Goal: Information Seeking & Learning: Check status

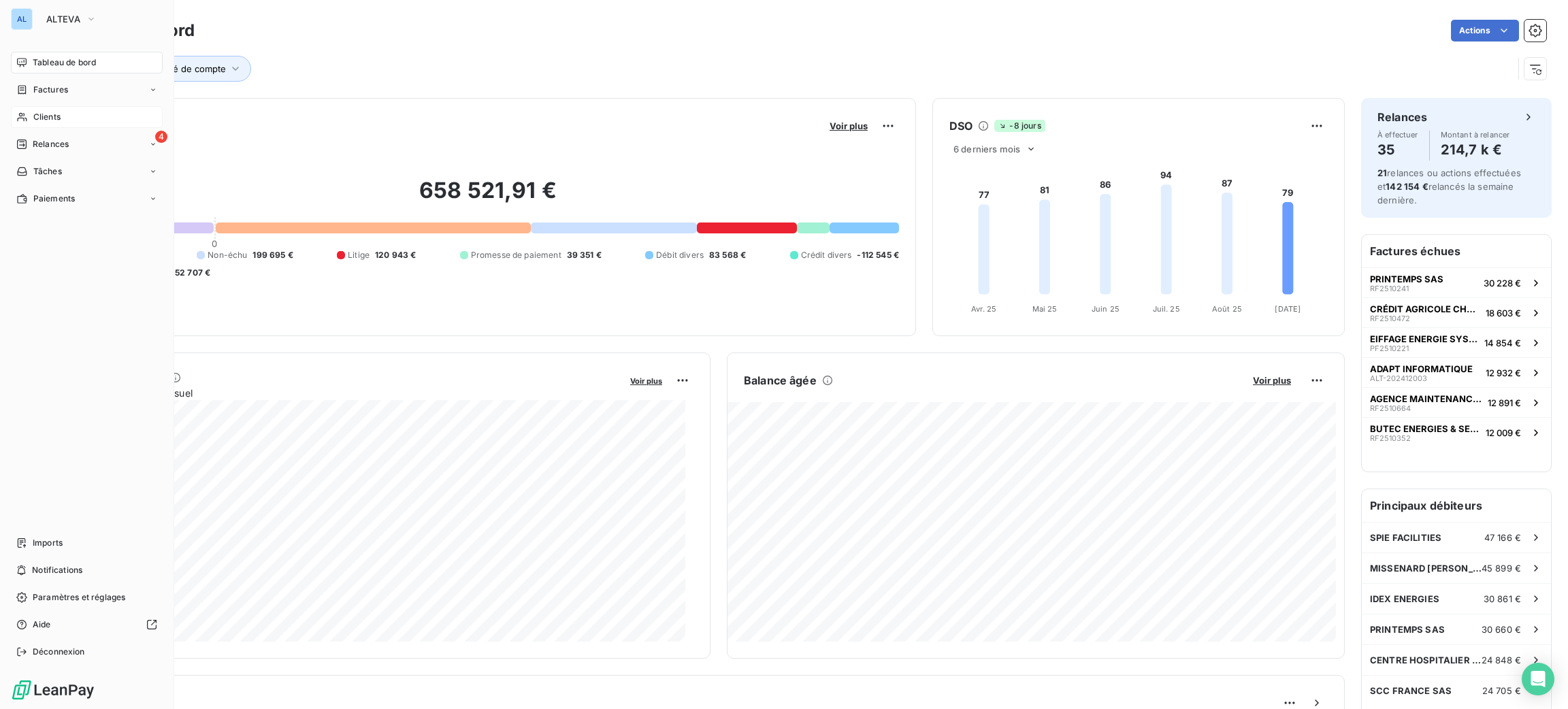
click at [56, 115] on span "Clients" at bounding box center [47, 117] width 27 height 13
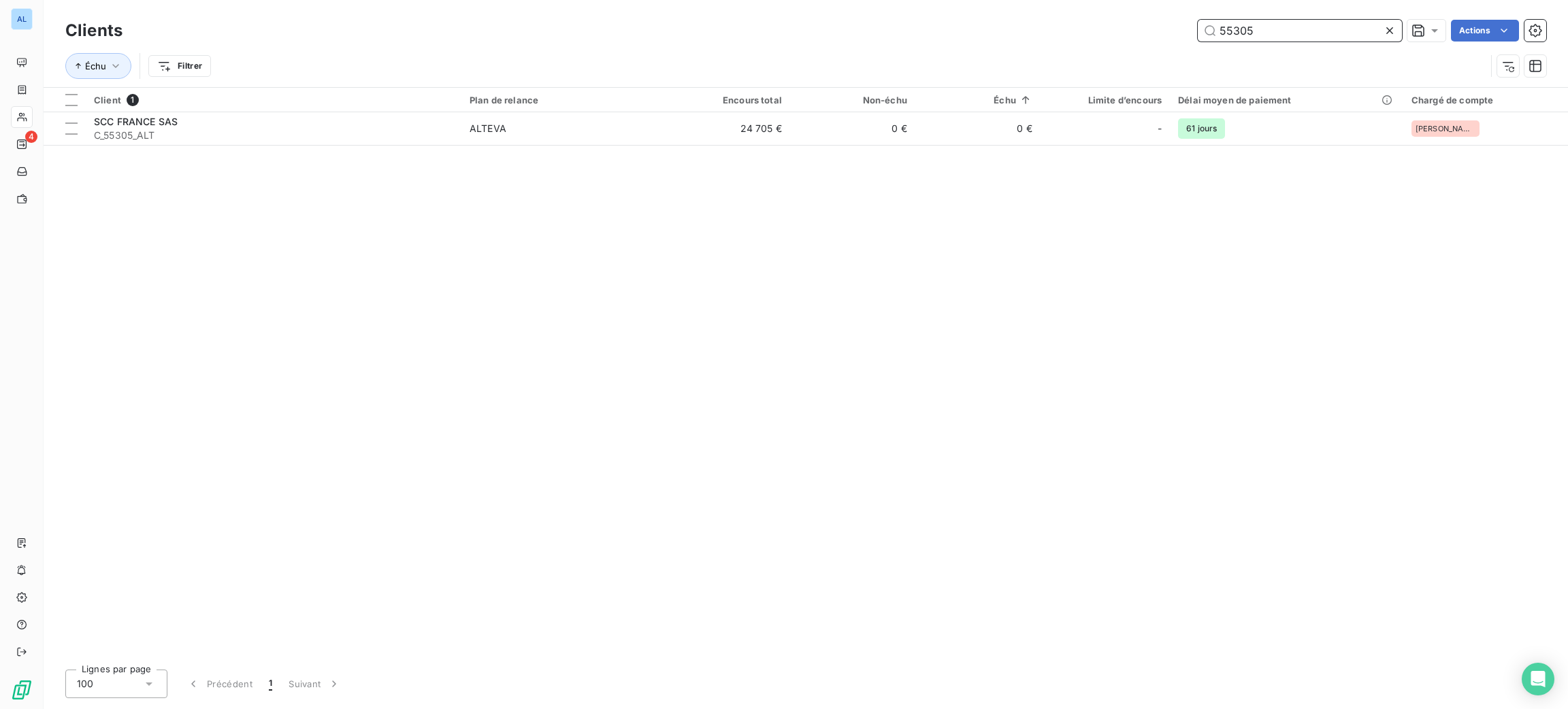
drag, startPoint x: 1273, startPoint y: 27, endPoint x: 1182, endPoint y: 27, distance: 91.0
click at [1183, 27] on div "55305 Actions" at bounding box center [843, 30] width 1408 height 22
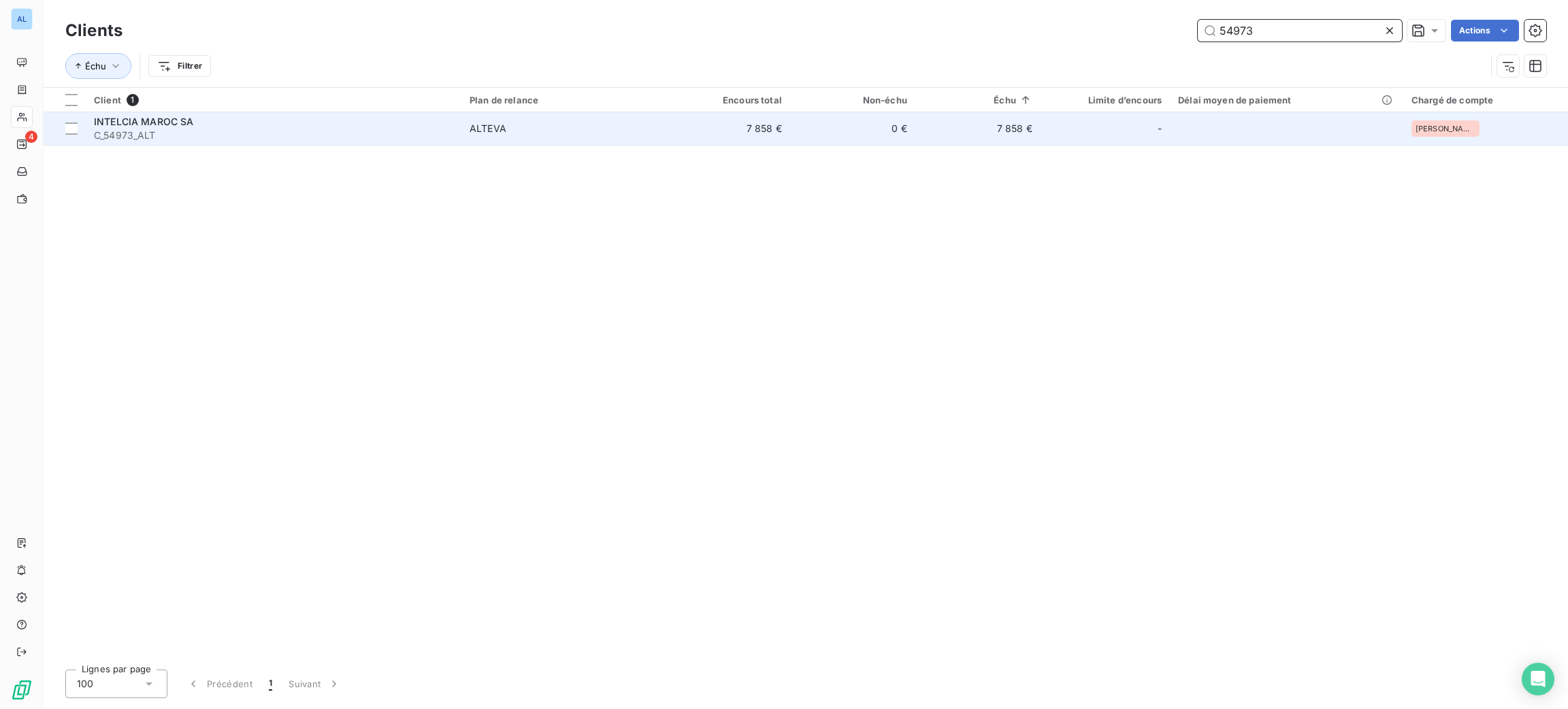
type input "54973"
click at [431, 138] on span "C_54973_ALT" at bounding box center [274, 136] width 359 height 13
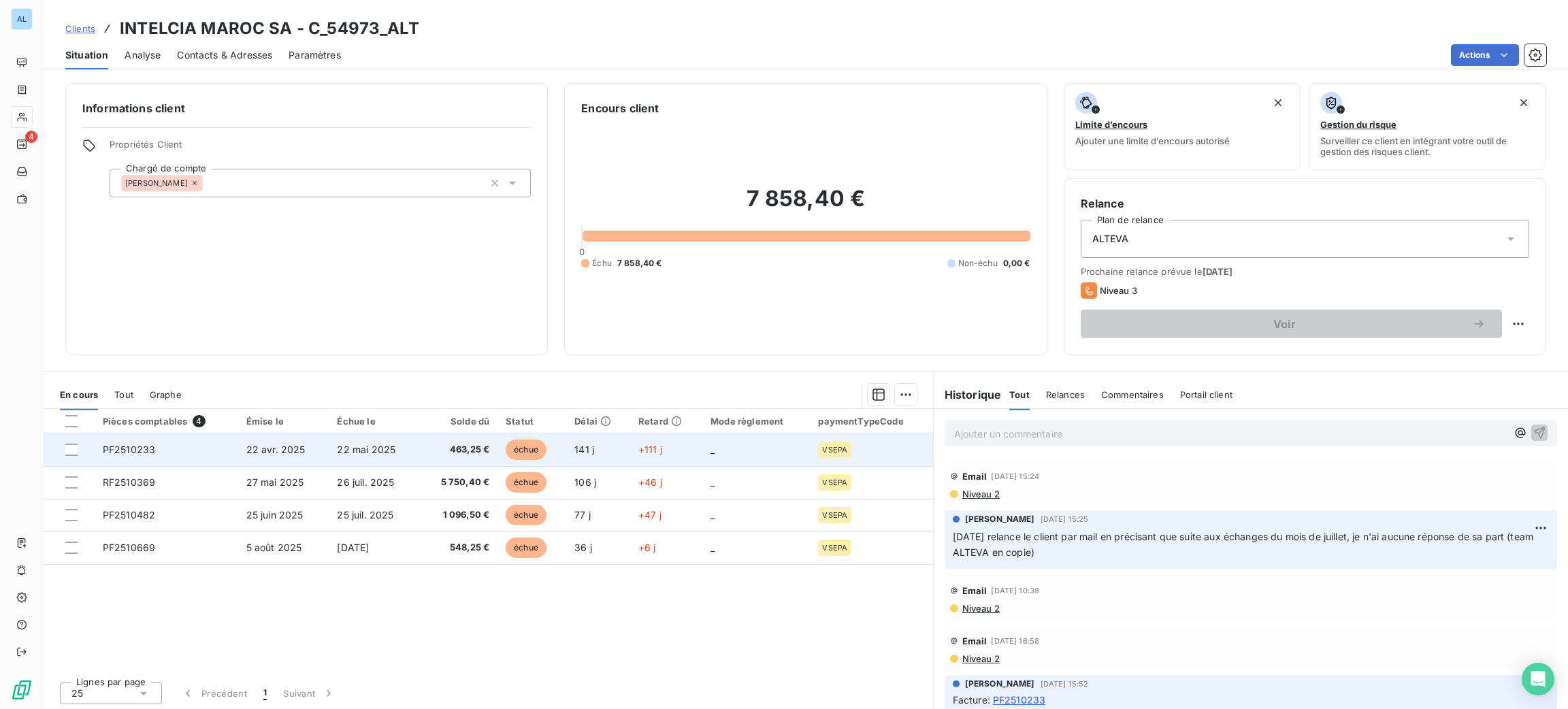
click at [354, 444] on span "22 mai 2025" at bounding box center [366, 450] width 59 height 12
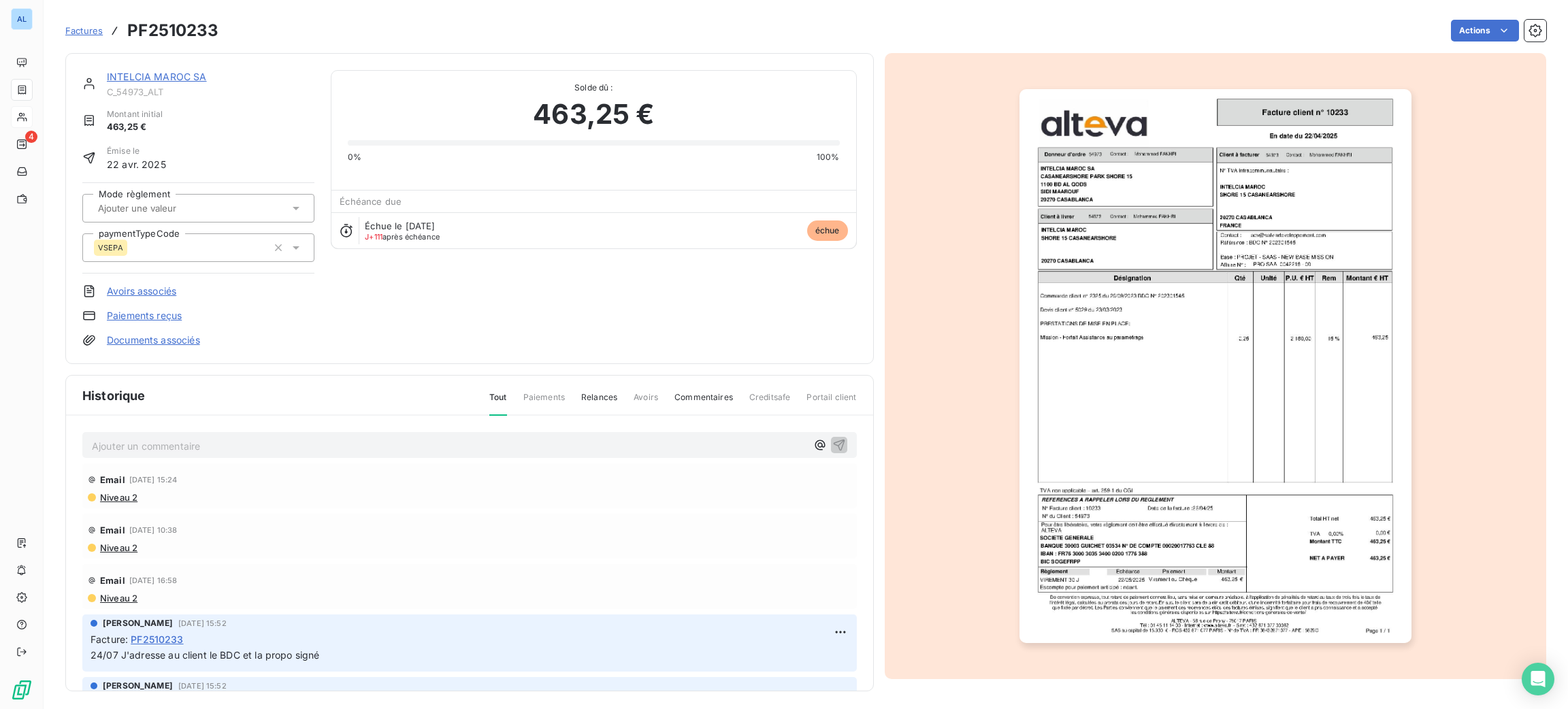
click at [1158, 290] on img "button" at bounding box center [1215, 366] width 392 height 554
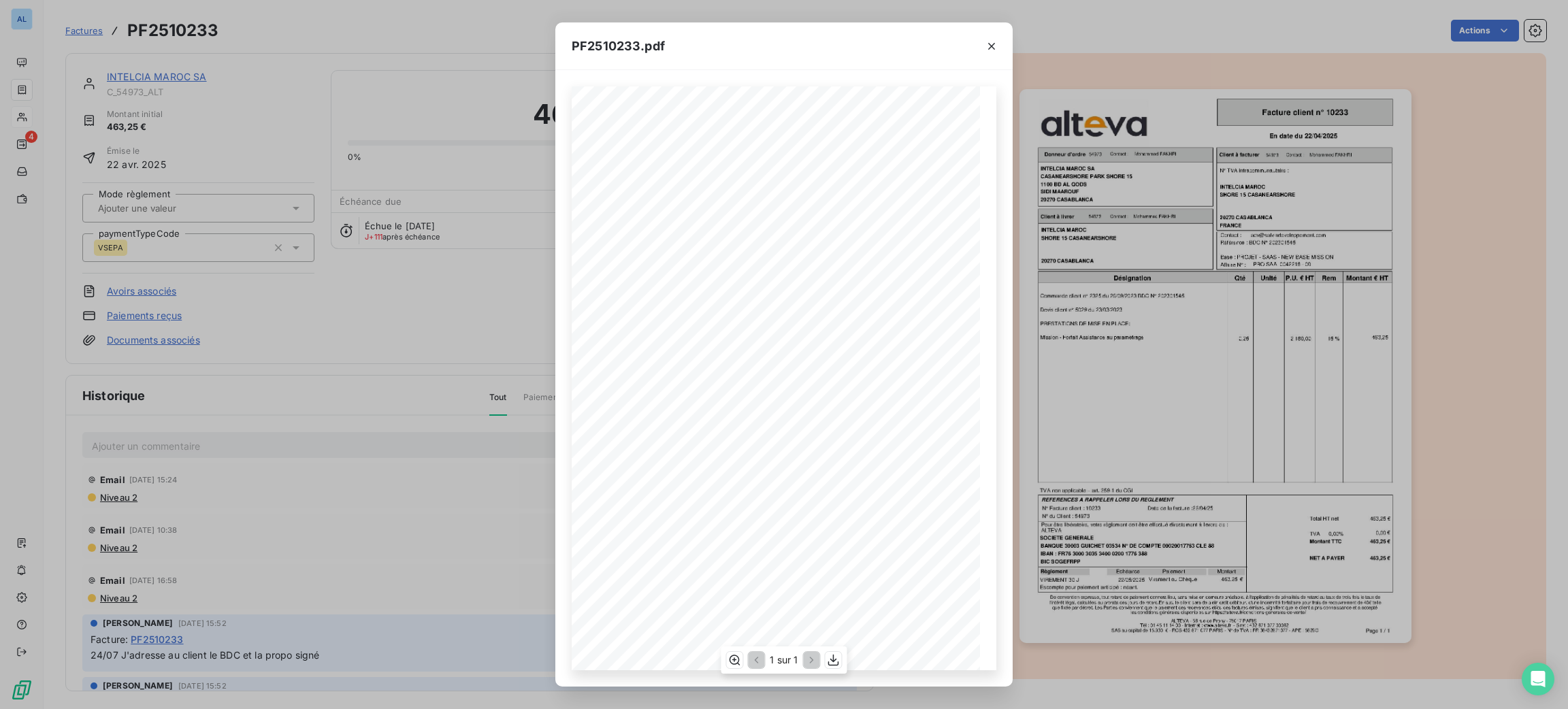
click at [875, 244] on span "Référence : BDC N° 202301545" at bounding box center [832, 244] width 85 height 6
click at [835, 668] on icon "button" at bounding box center [834, 661] width 13 height 13
click at [991, 45] on icon "button" at bounding box center [992, 46] width 13 height 13
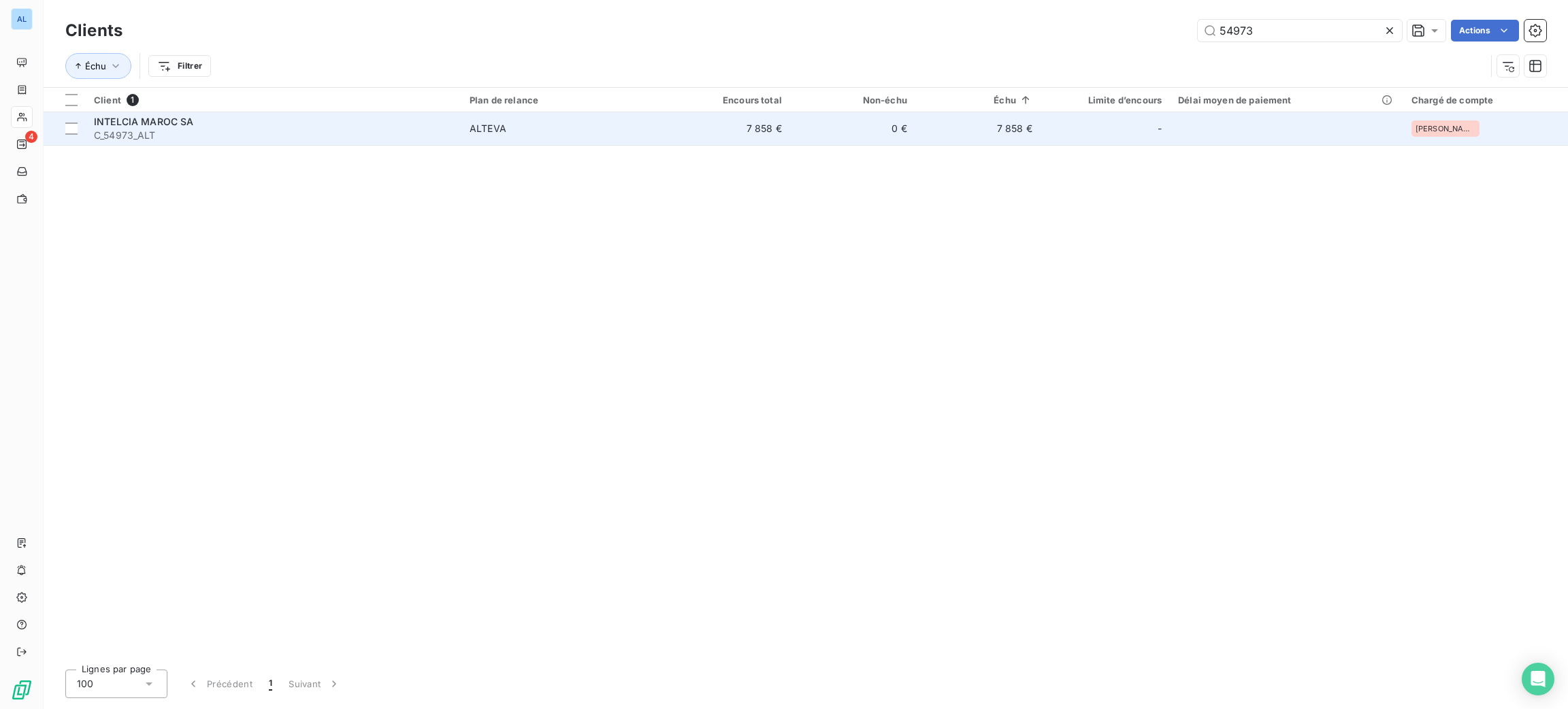
click at [210, 122] on div "INTELCIA MAROC SA" at bounding box center [274, 121] width 359 height 13
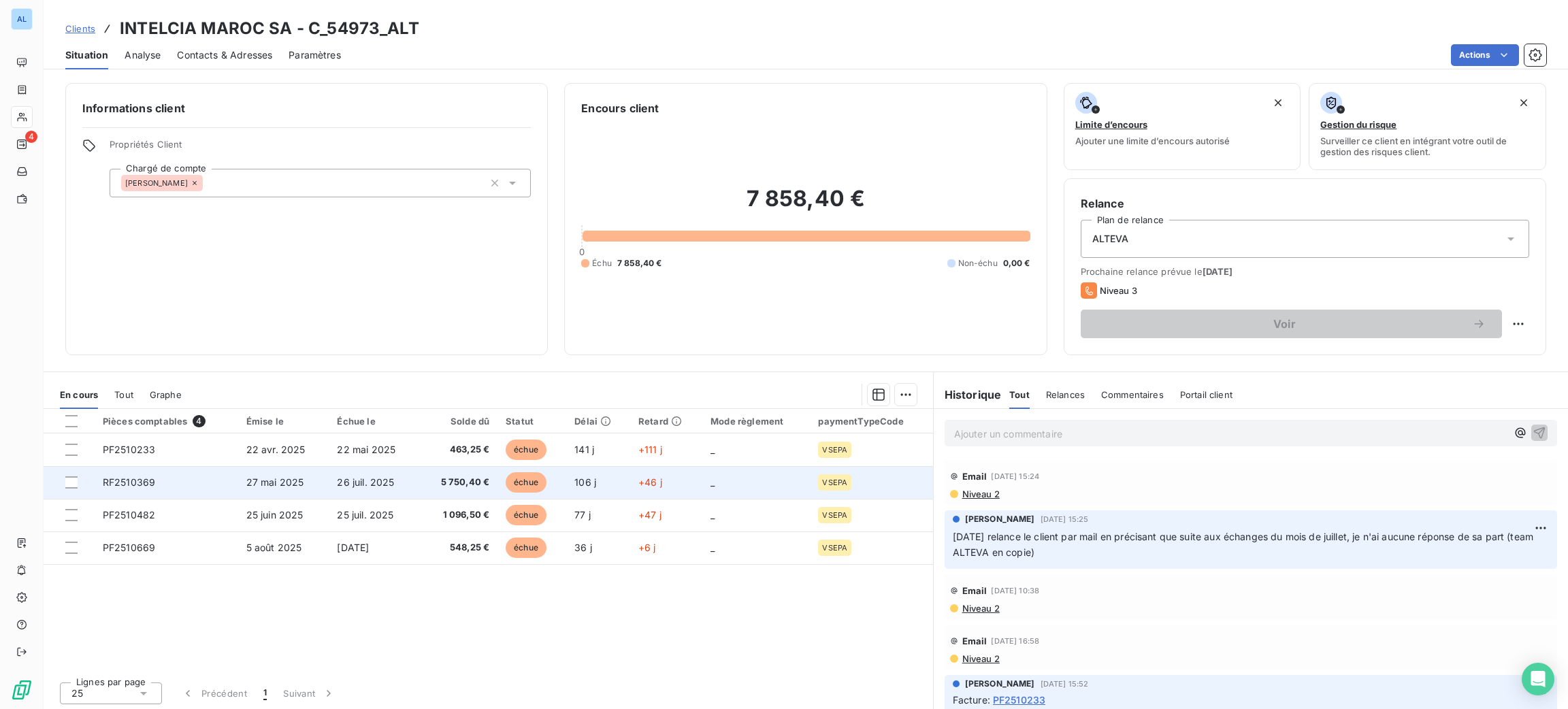
click at [381, 491] on td "26 juil. 2025" at bounding box center [373, 483] width 90 height 33
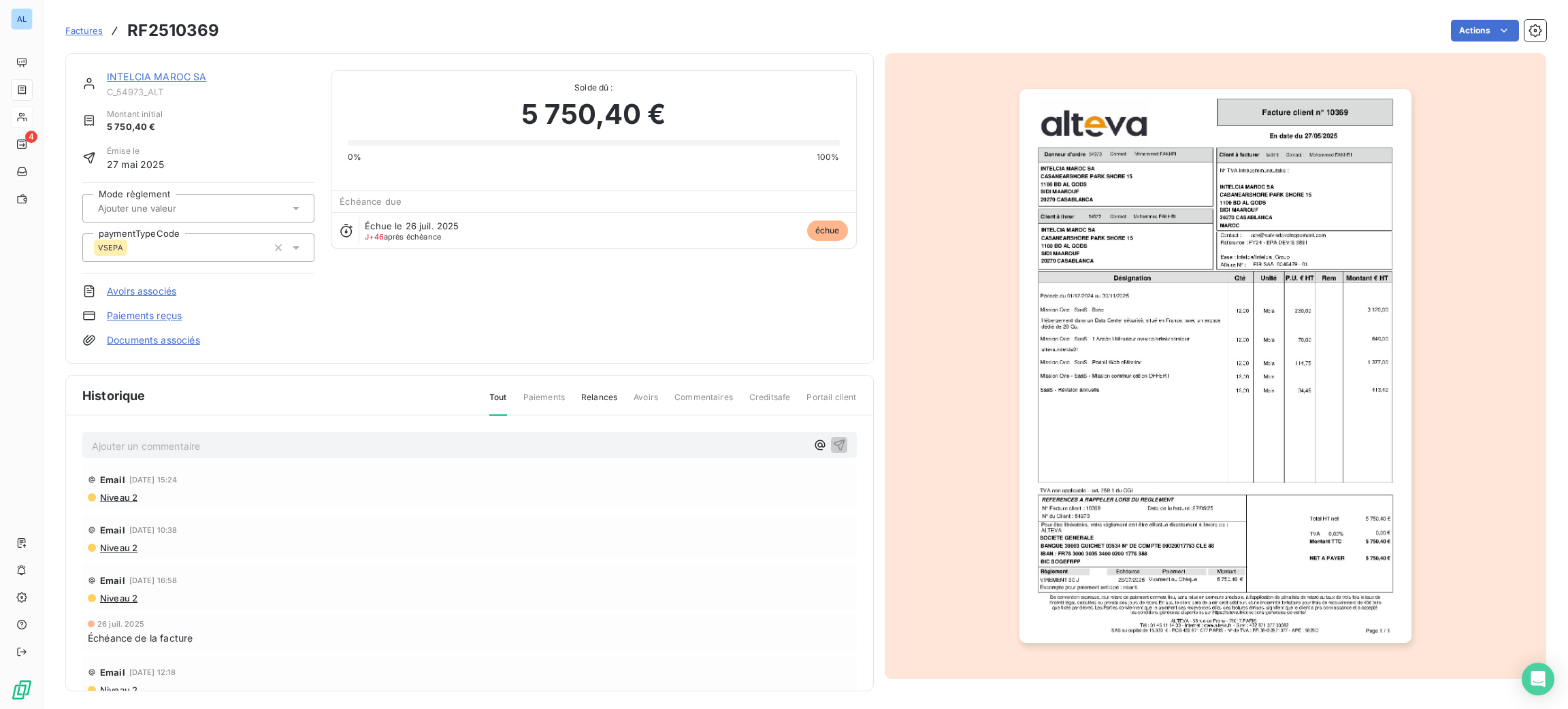
click at [1203, 325] on img "button" at bounding box center [1215, 366] width 392 height 554
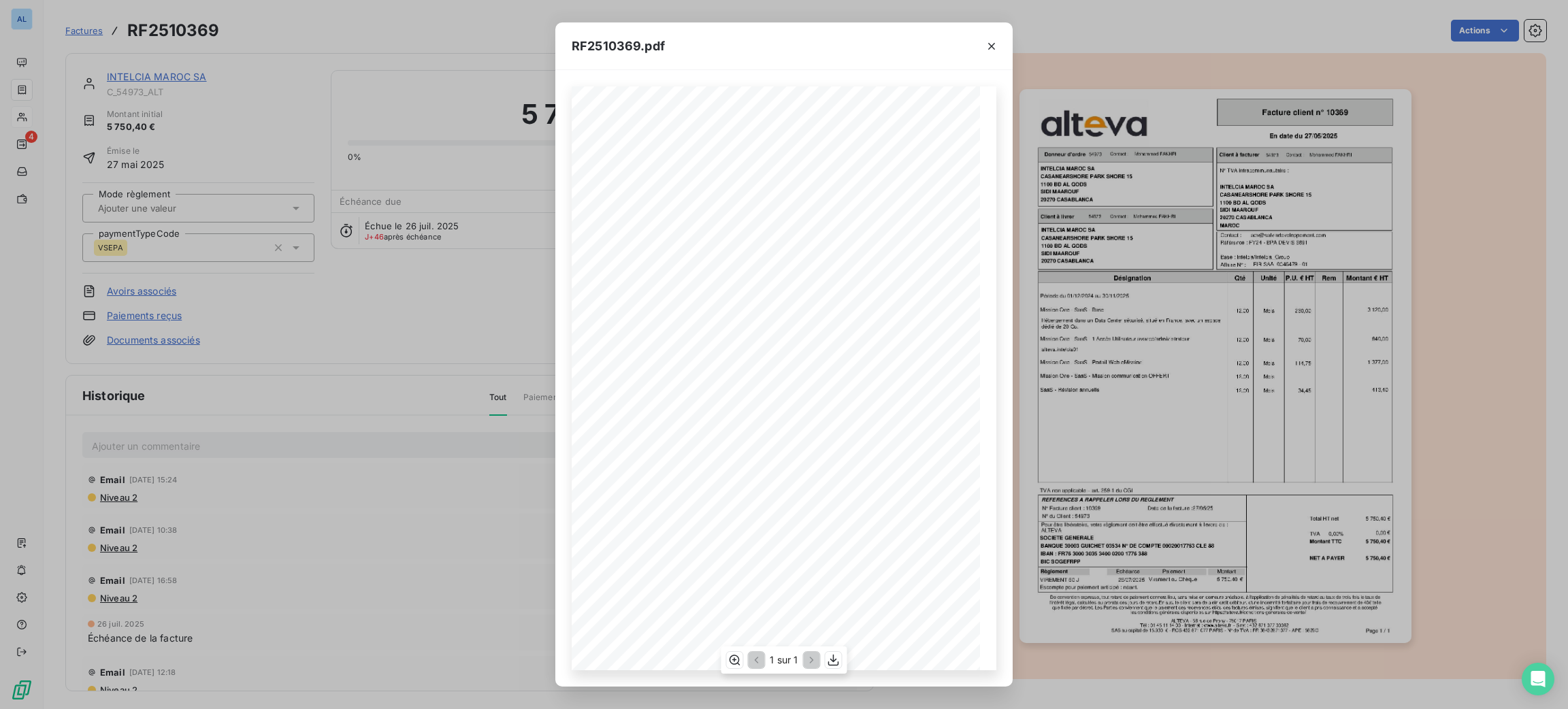
click at [834, 672] on div "1 sur 1" at bounding box center [783, 660] width 126 height 27
click at [832, 654] on icon "button" at bounding box center [834, 661] width 13 height 13
click at [991, 47] on icon "button" at bounding box center [992, 46] width 13 height 13
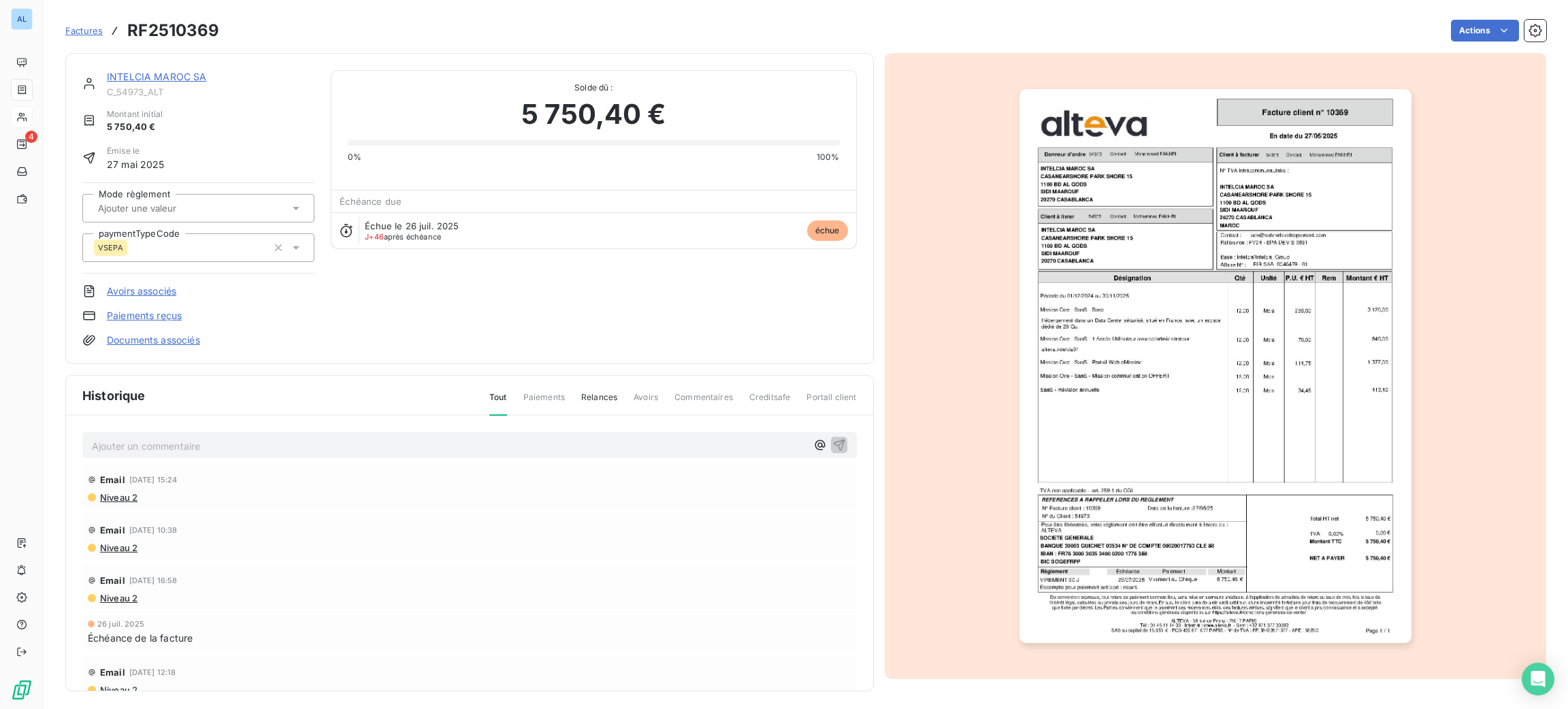
click at [130, 337] on link "Documents associés" at bounding box center [153, 340] width 93 height 13
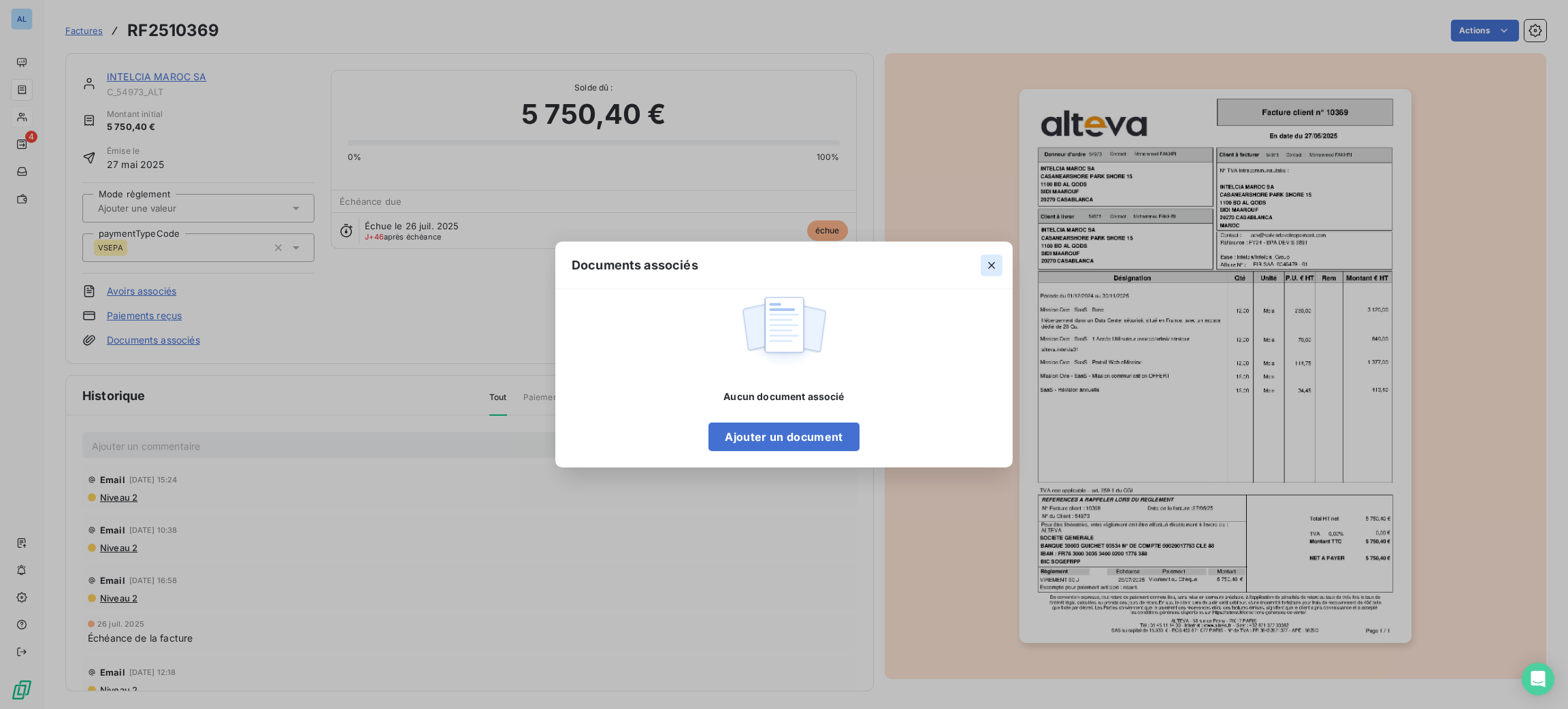
click at [991, 266] on icon "button" at bounding box center [991, 265] width 7 height 7
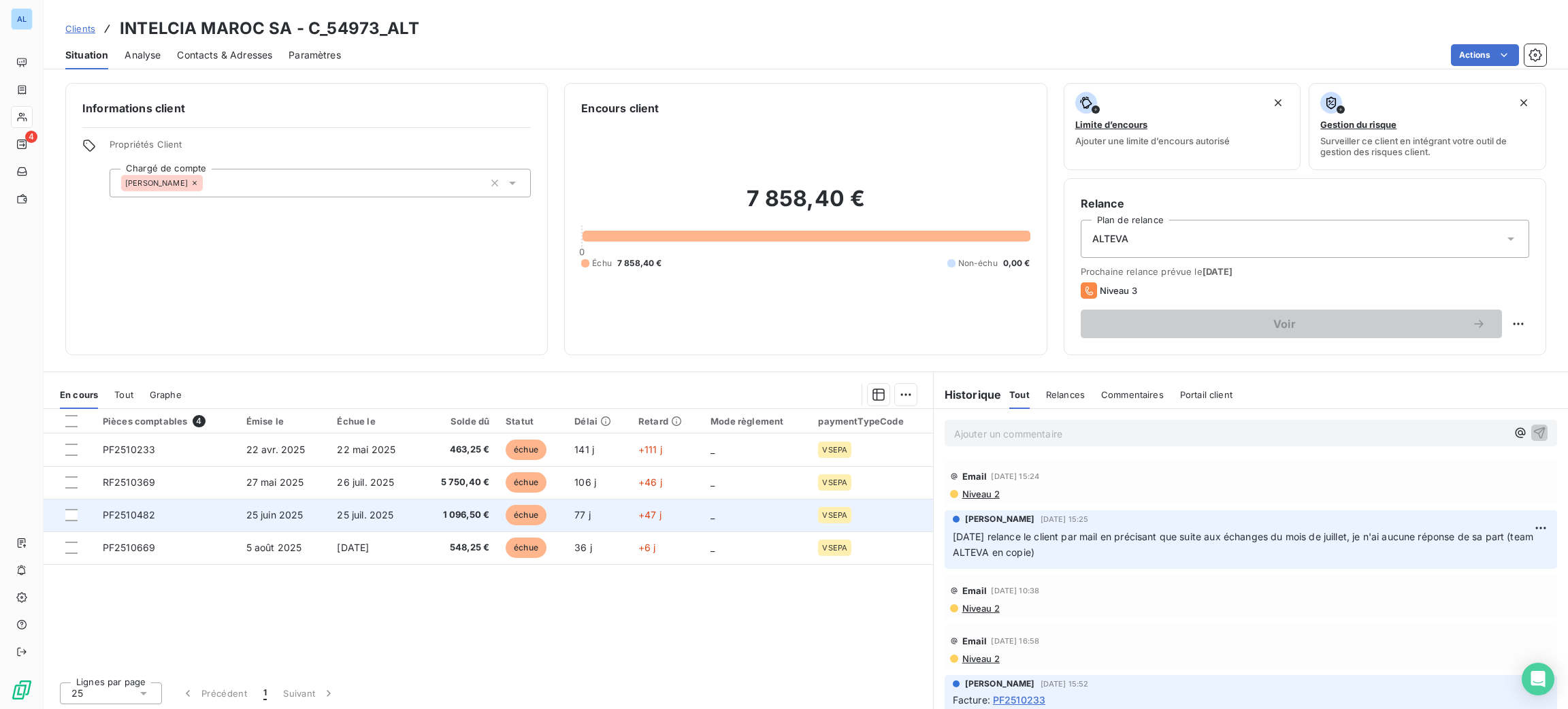
click at [465, 509] on span "1 096,50 €" at bounding box center [458, 515] width 62 height 13
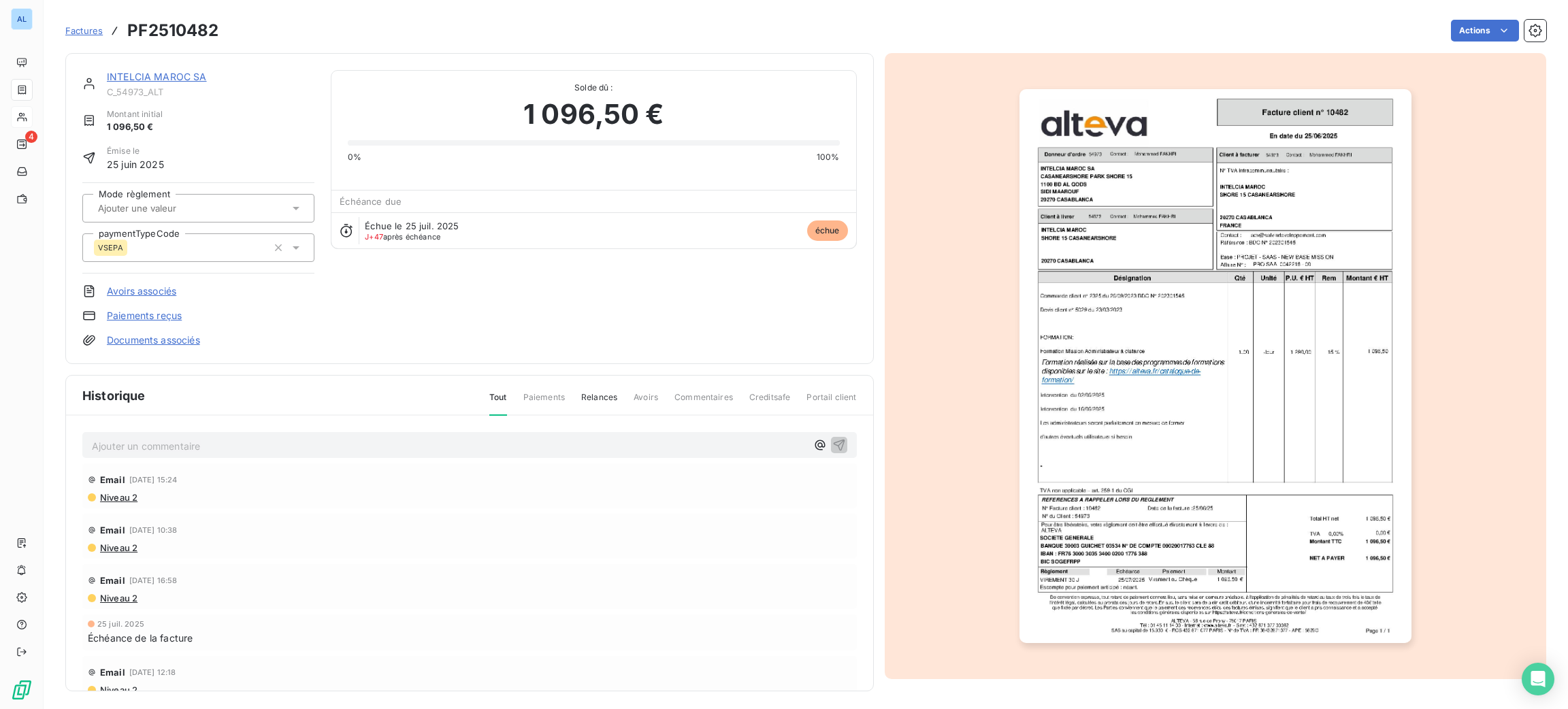
click at [1148, 264] on img "button" at bounding box center [1215, 366] width 392 height 554
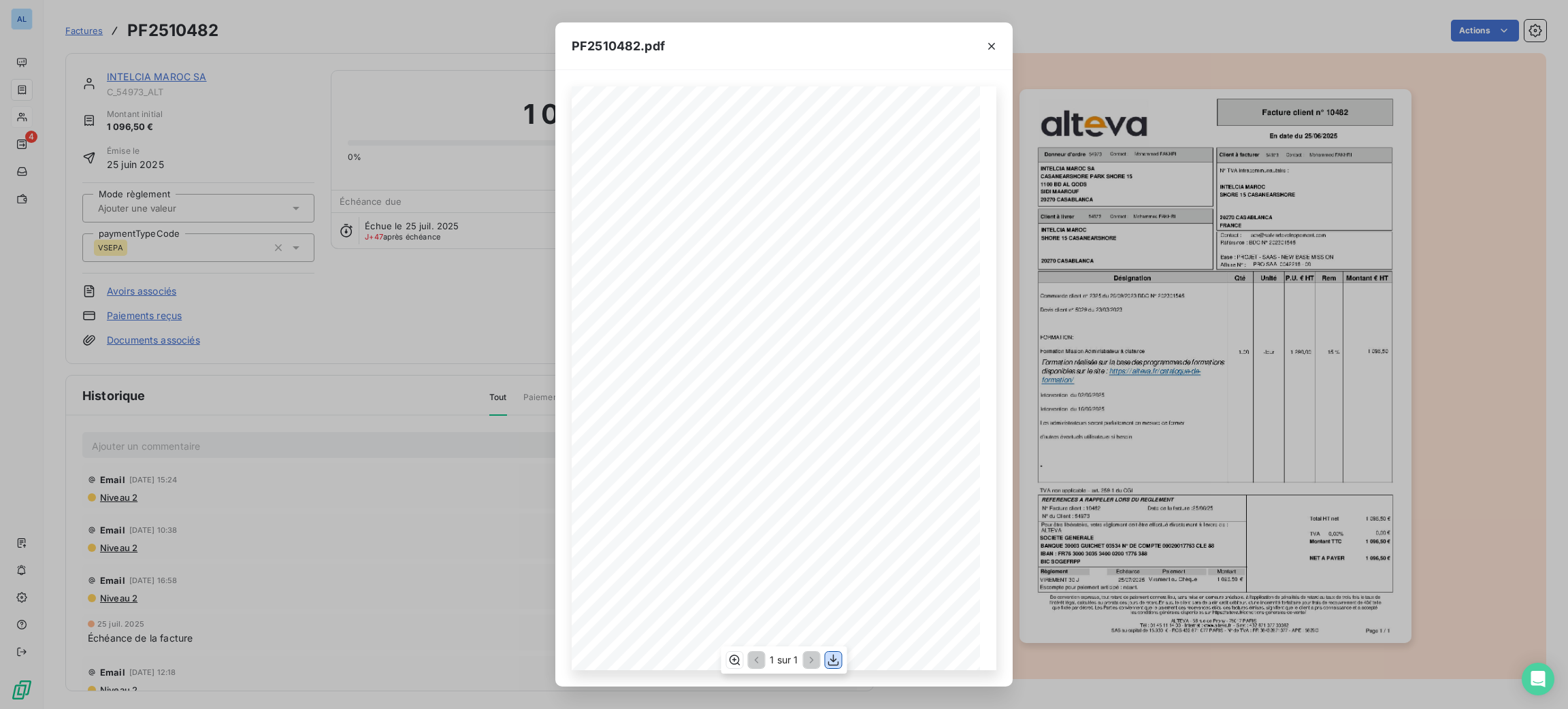
drag, startPoint x: 835, startPoint y: 657, endPoint x: 850, endPoint y: 626, distance: 34.4
click at [835, 656] on icon "button" at bounding box center [834, 661] width 13 height 13
drag, startPoint x: 990, startPoint y: 50, endPoint x: 983, endPoint y: 49, distance: 7.1
click at [990, 50] on icon "button" at bounding box center [992, 46] width 13 height 13
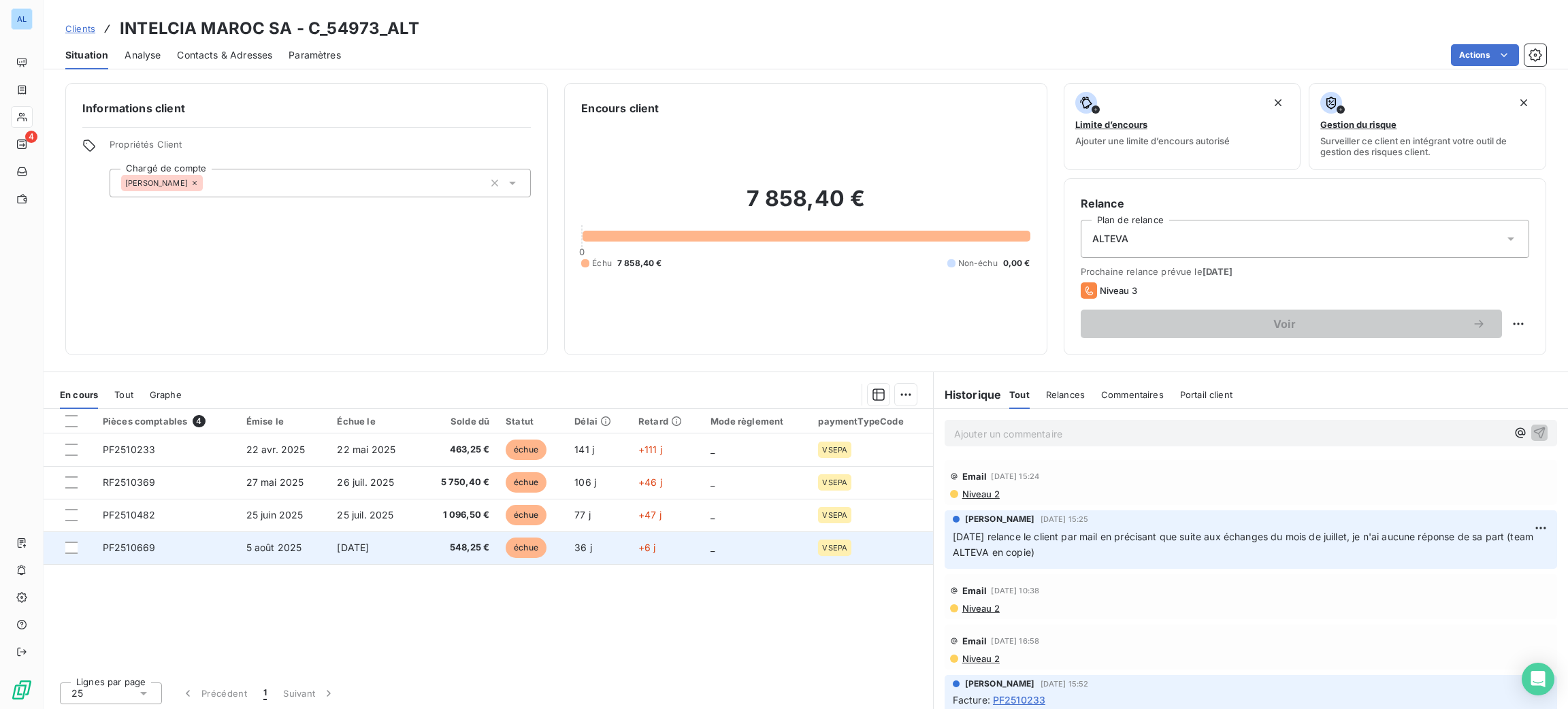
click at [472, 541] on span "548,25 €" at bounding box center [458, 548] width 62 height 13
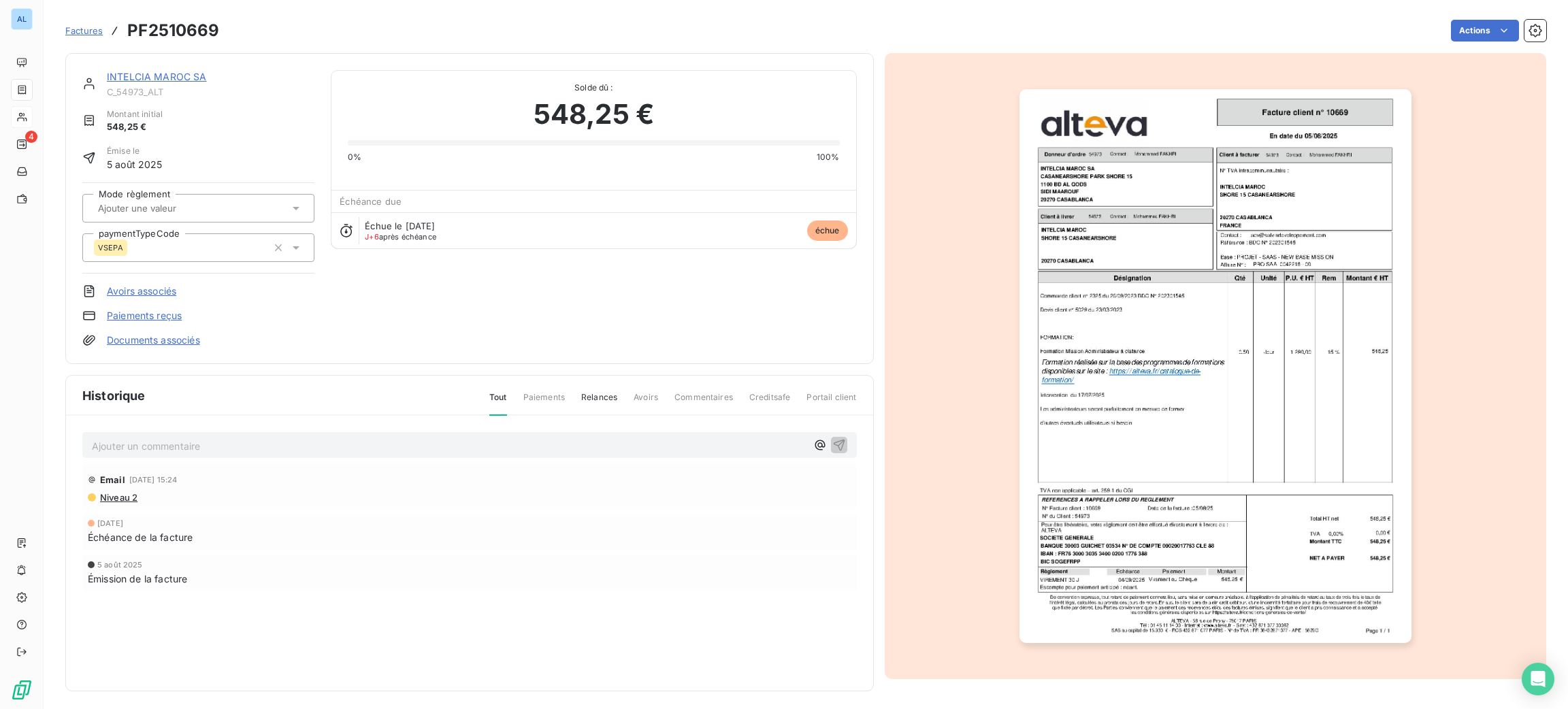
drag, startPoint x: 988, startPoint y: 387, endPoint x: 995, endPoint y: 382, distance: 8.6
click at [991, 386] on div at bounding box center [1216, 366] width 663 height 626
click at [1034, 374] on img "button" at bounding box center [1215, 366] width 392 height 554
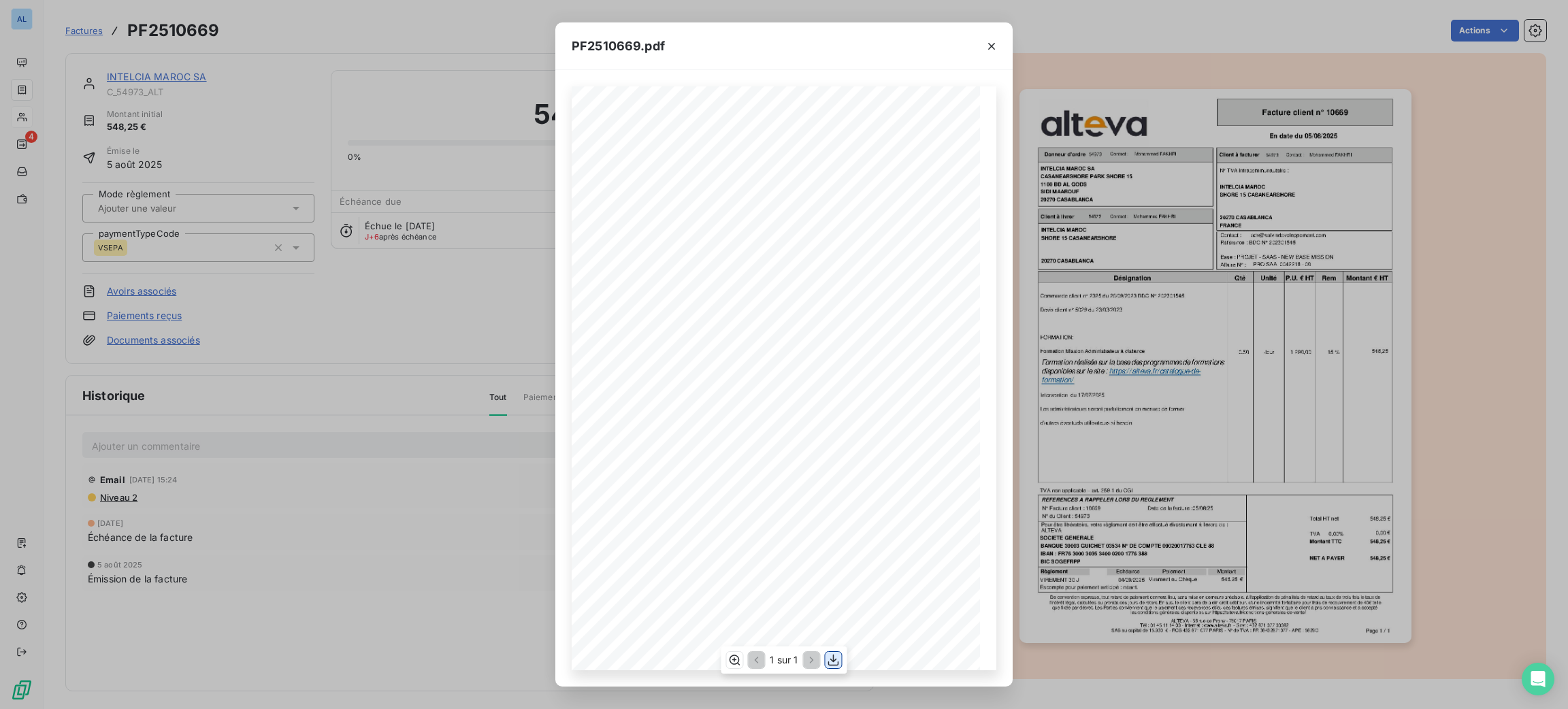
click at [836, 665] on icon "button" at bounding box center [834, 661] width 13 height 13
click at [992, 42] on icon "button" at bounding box center [992, 46] width 13 height 13
